Goal: Find specific page/section: Find specific page/section

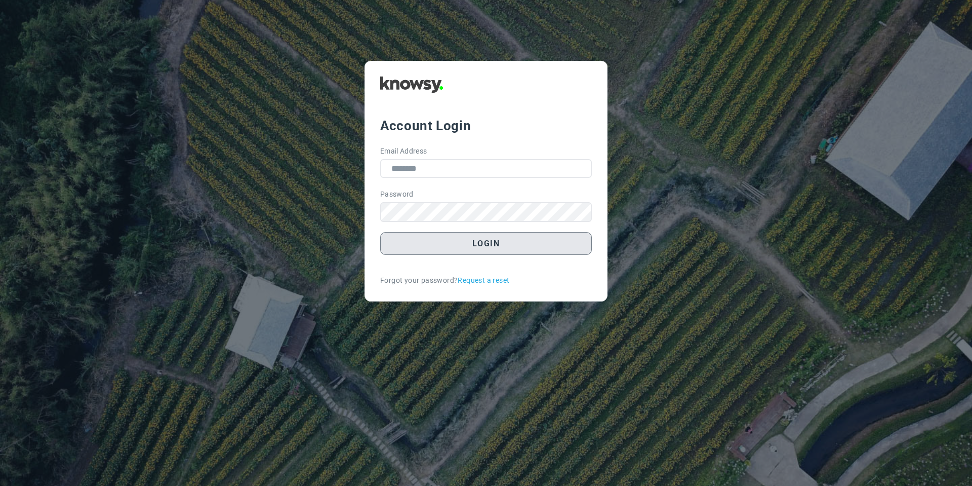
type input "**********"
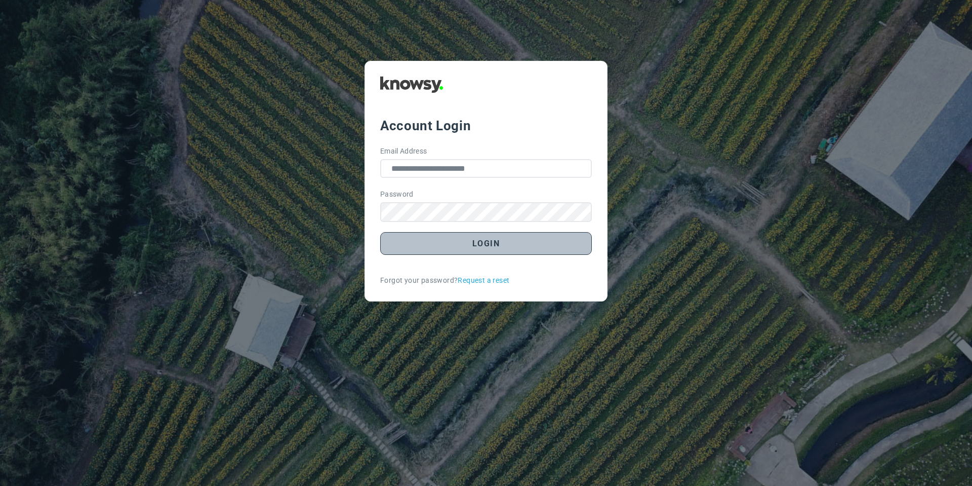
click at [452, 249] on button "Login" at bounding box center [486, 243] width 212 height 23
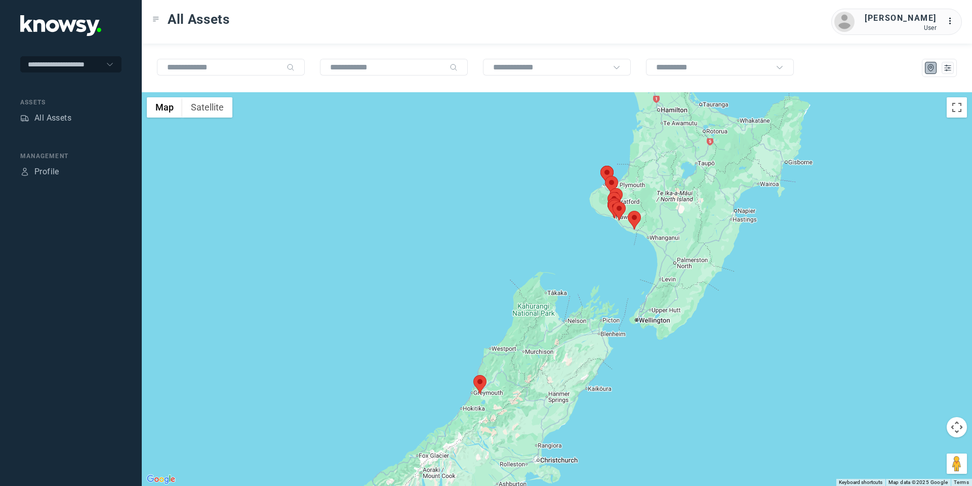
click at [600, 166] on area at bounding box center [600, 166] width 0 height 0
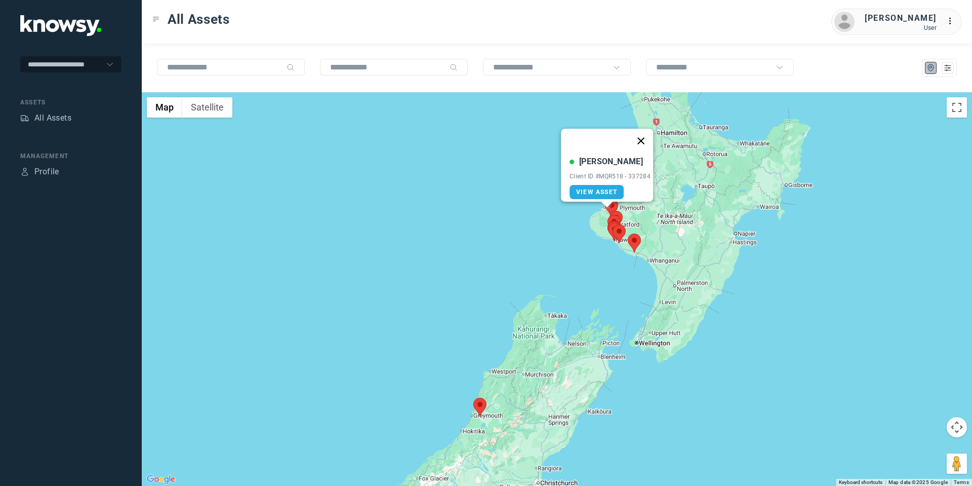
click at [646, 135] on button "Close" at bounding box center [641, 141] width 24 height 24
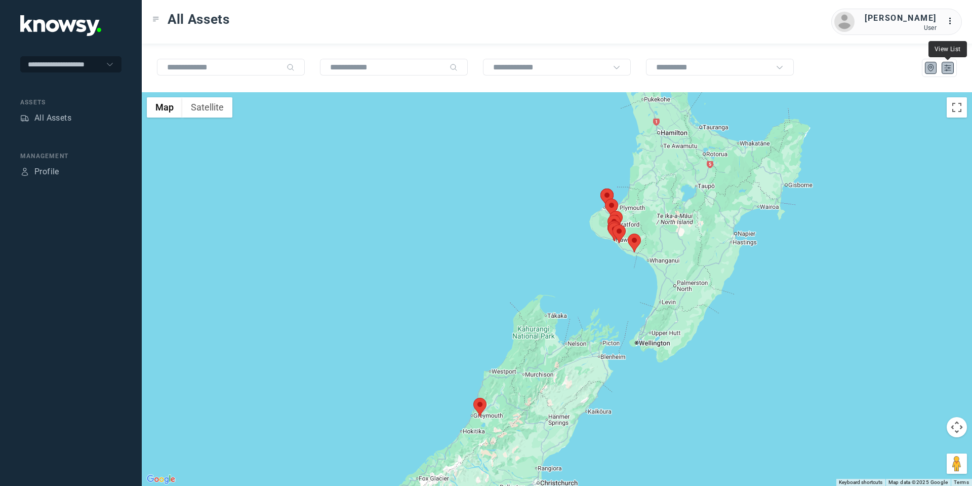
click at [950, 67] on icon "List" at bounding box center [947, 67] width 9 height 9
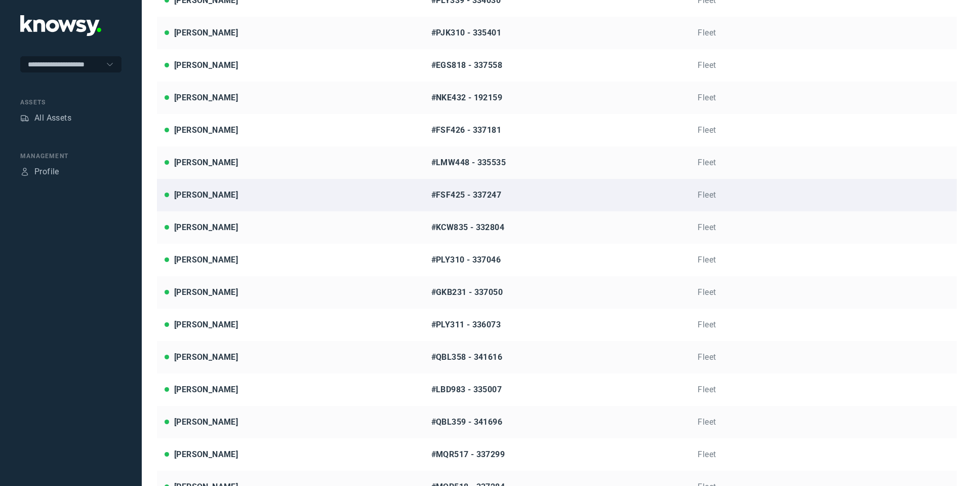
scroll to position [174, 0]
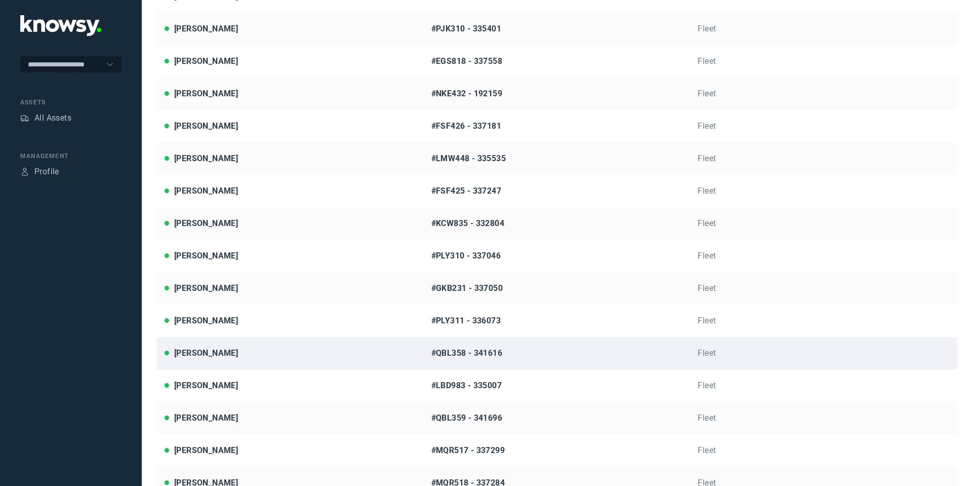
click at [209, 348] on div "Luke Hughes" at bounding box center [206, 353] width 64 height 12
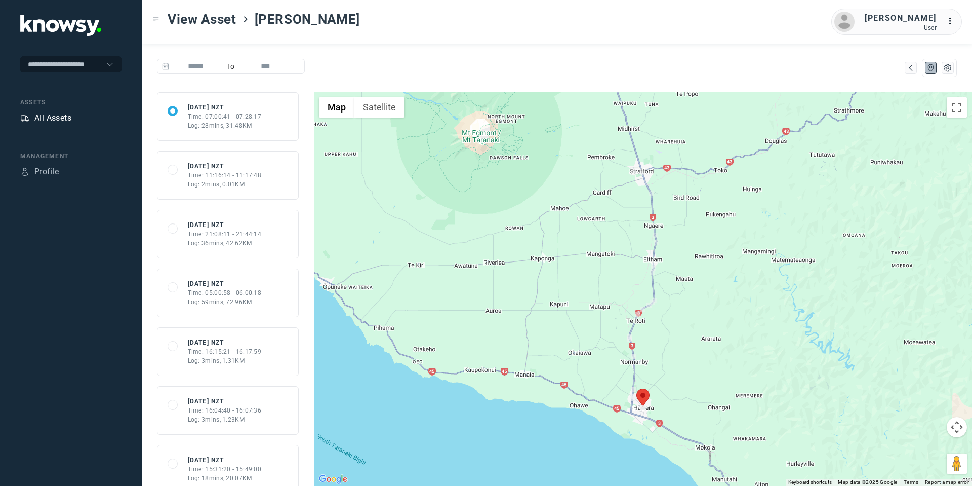
click at [64, 114] on div "All Assets" at bounding box center [52, 118] width 37 height 12
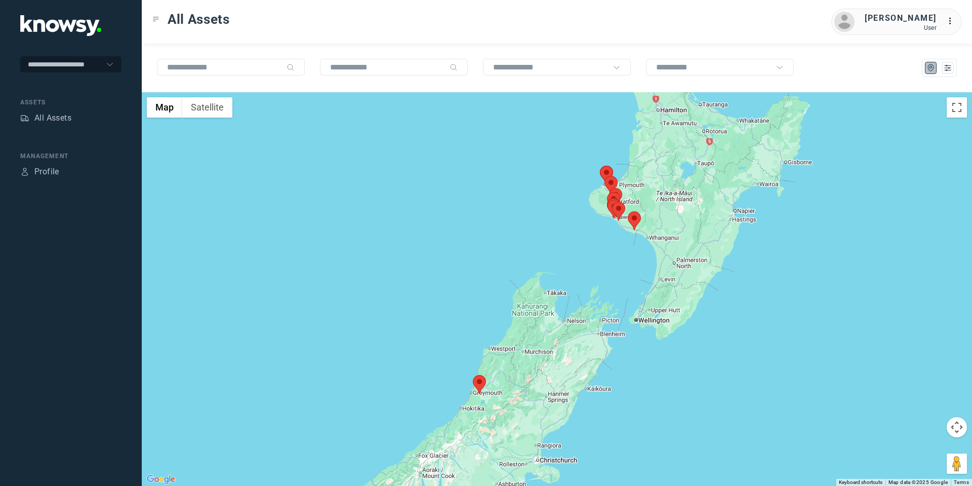
click at [473, 375] on area at bounding box center [473, 375] width 0 height 0
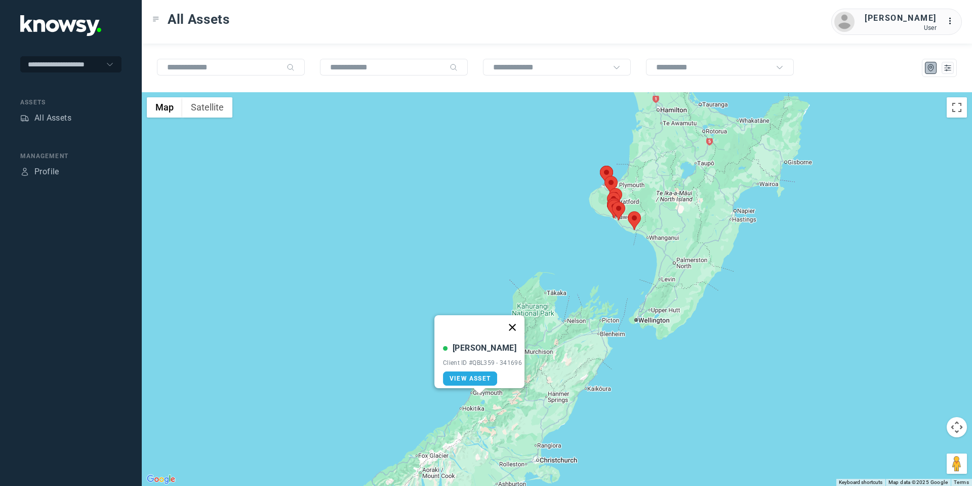
click at [516, 316] on button "Close" at bounding box center [512, 327] width 24 height 24
